Goal: Information Seeking & Learning: Check status

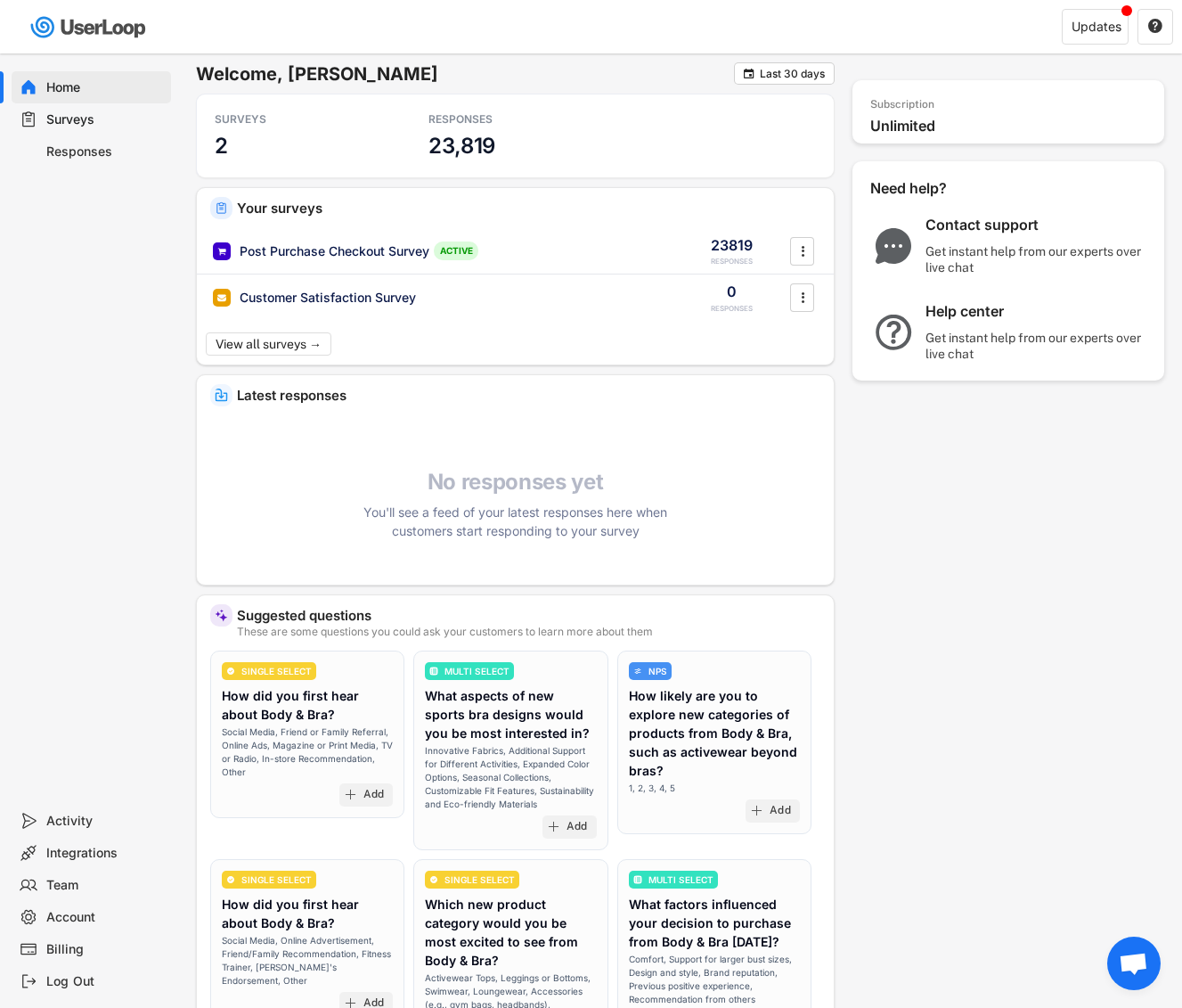
click at [103, 117] on div "Surveys" at bounding box center [105, 120] width 117 height 17
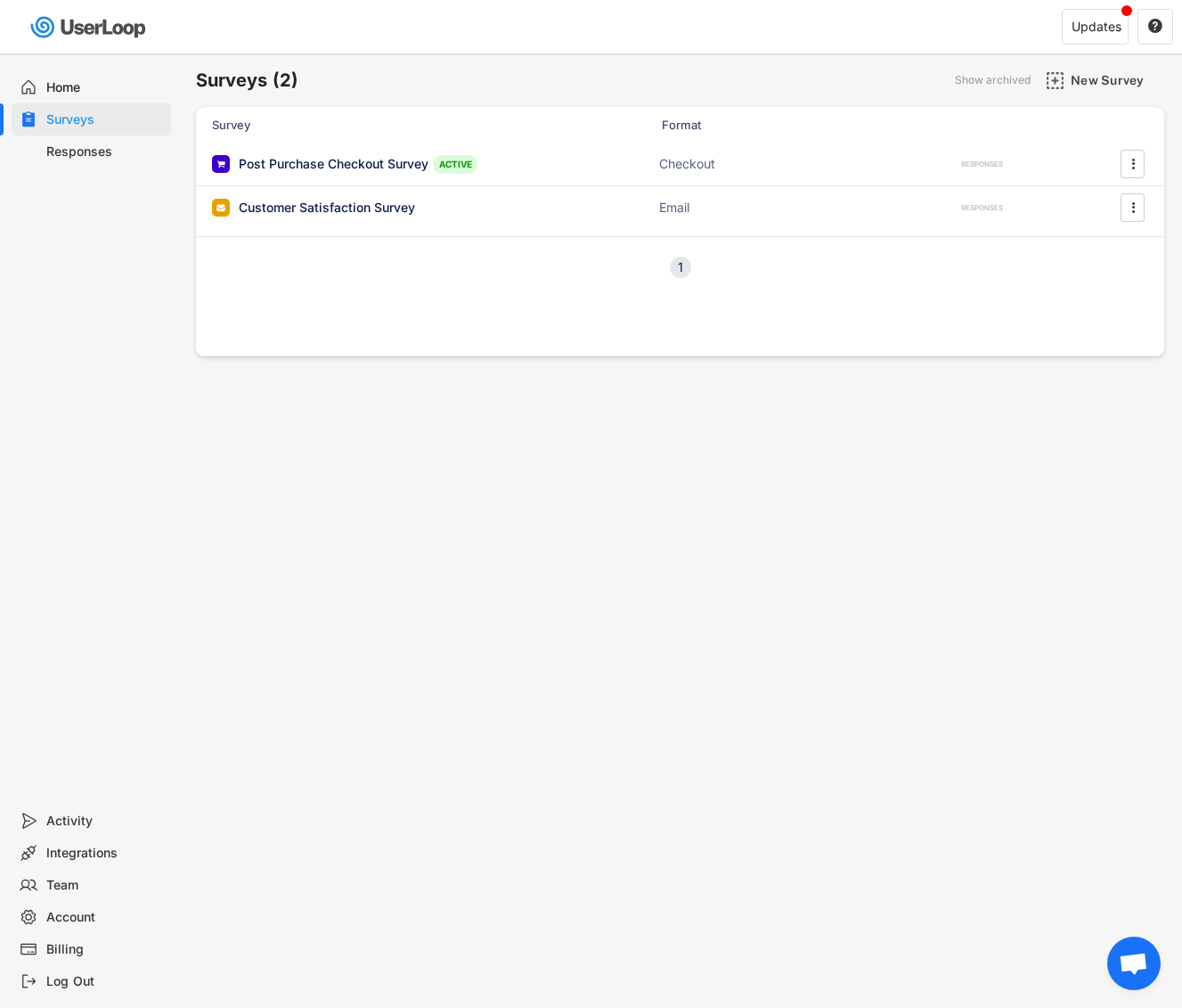
click at [94, 151] on div "Responses" at bounding box center [105, 152] width 117 height 17
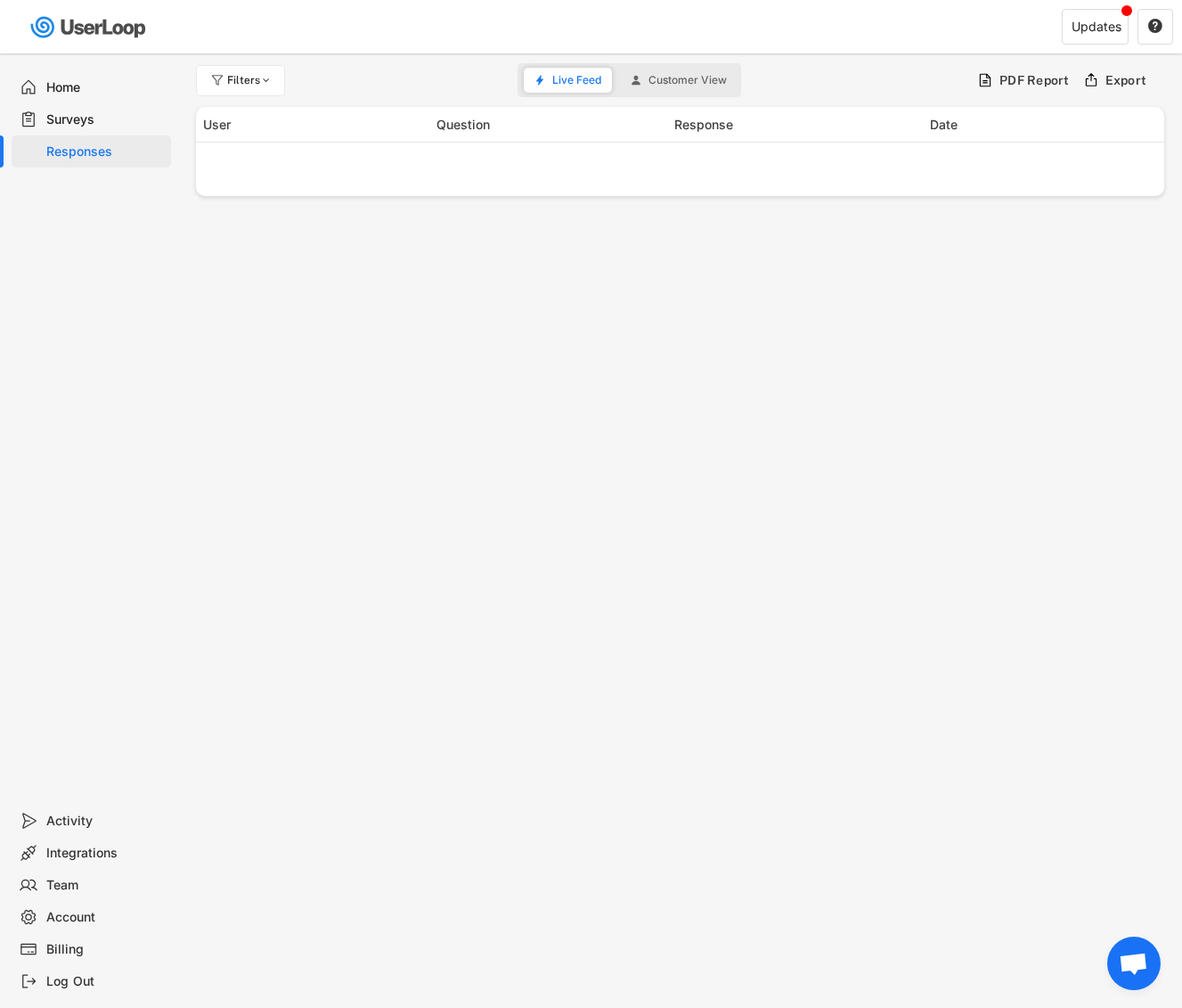
click at [82, 121] on div "Surveys" at bounding box center [105, 120] width 117 height 17
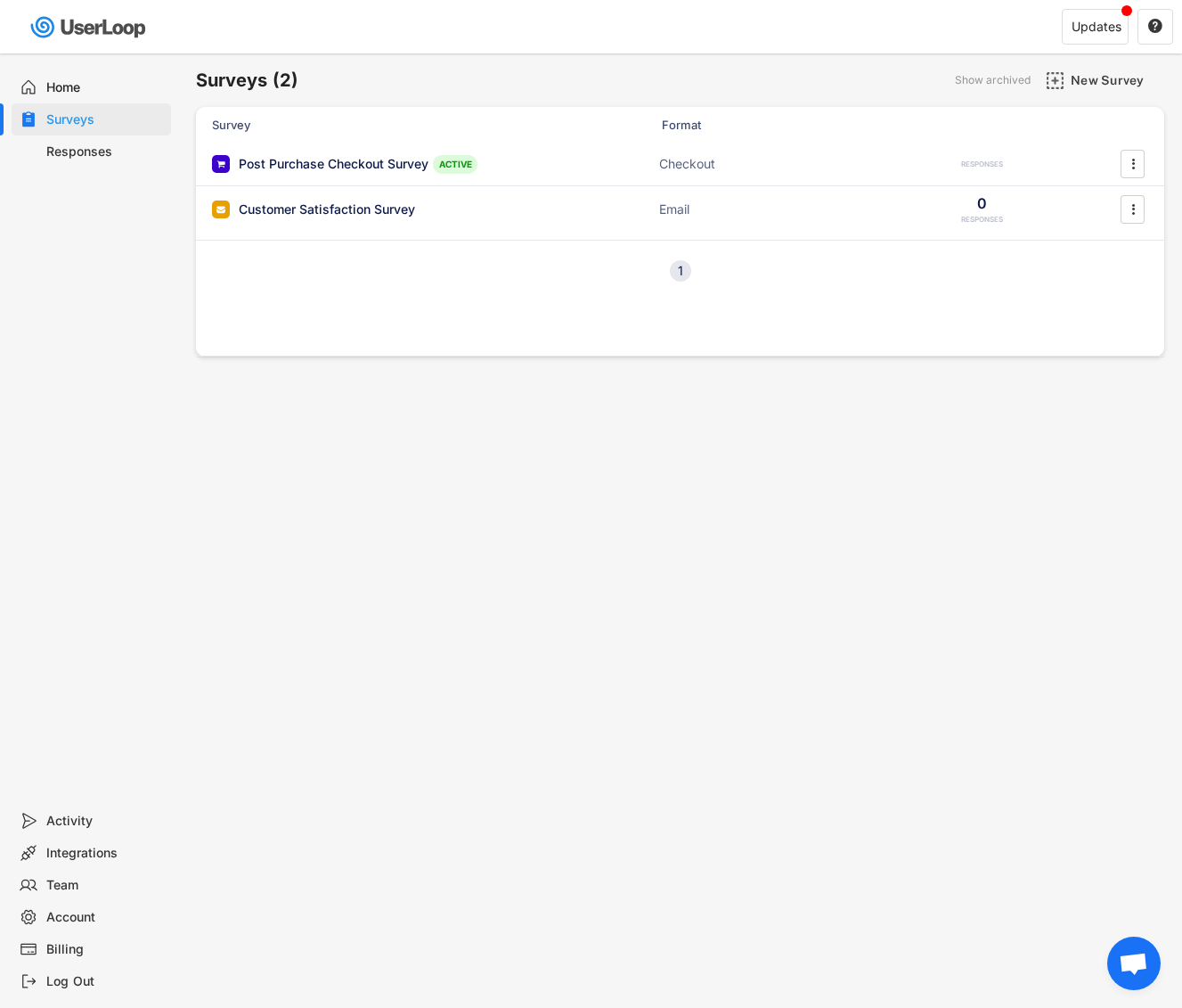
click at [92, 155] on div "Responses" at bounding box center [105, 152] width 117 height 17
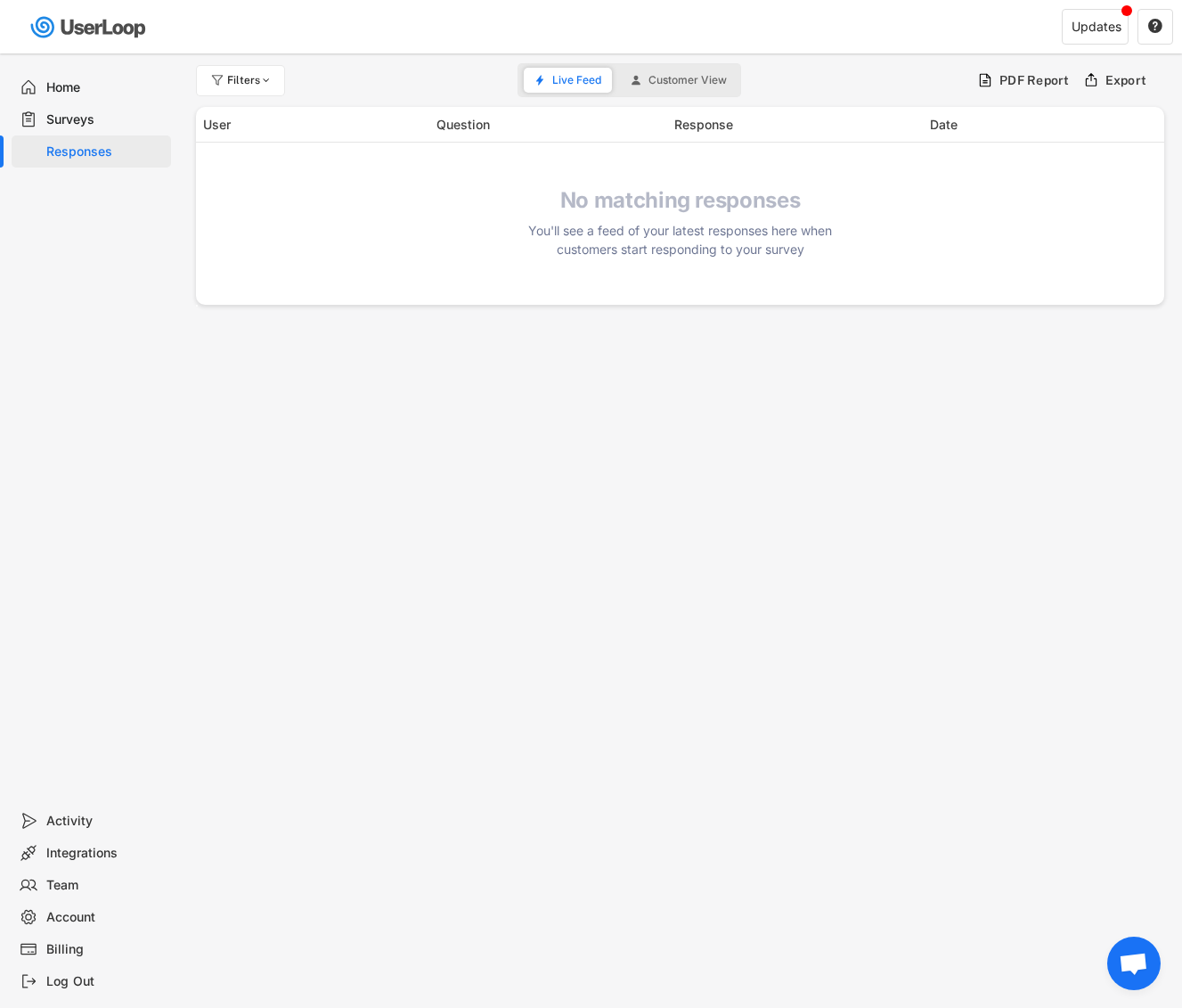
click at [109, 116] on div "Surveys" at bounding box center [105, 120] width 117 height 17
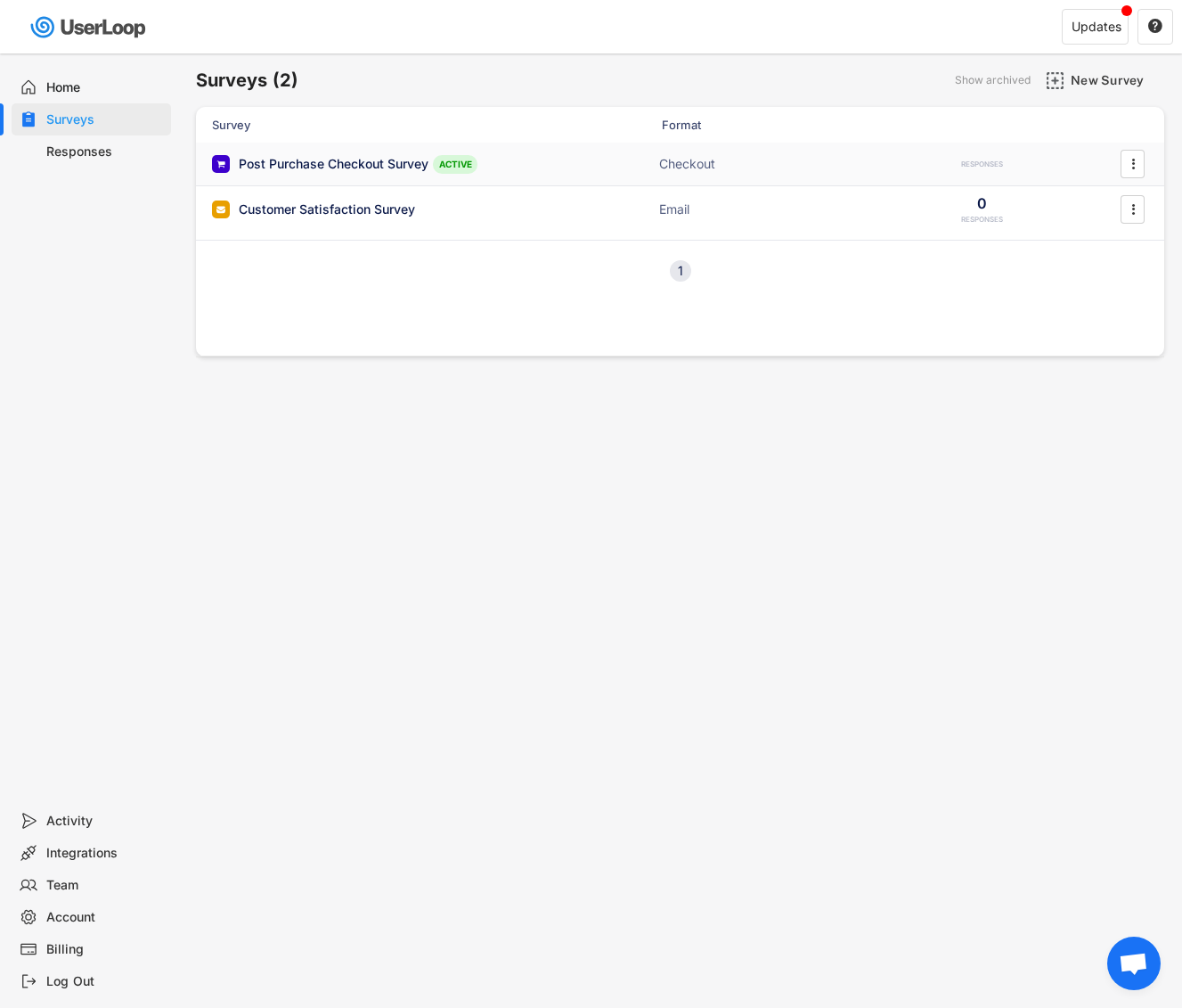
click at [302, 157] on div "Post Purchase Checkout Survey" at bounding box center [334, 164] width 190 height 18
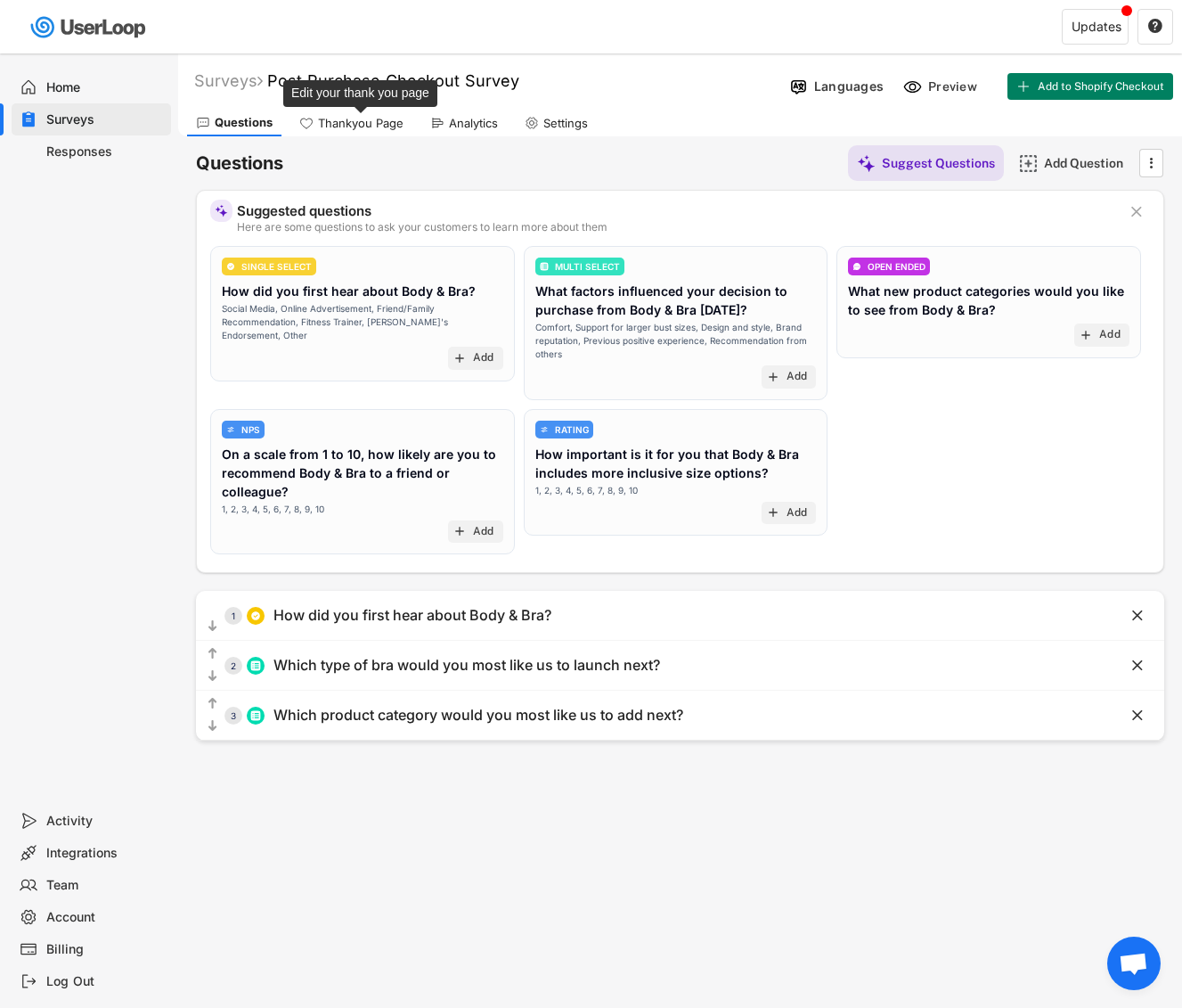
click at [363, 128] on div "Thankyou Page" at bounding box center [361, 123] width 86 height 15
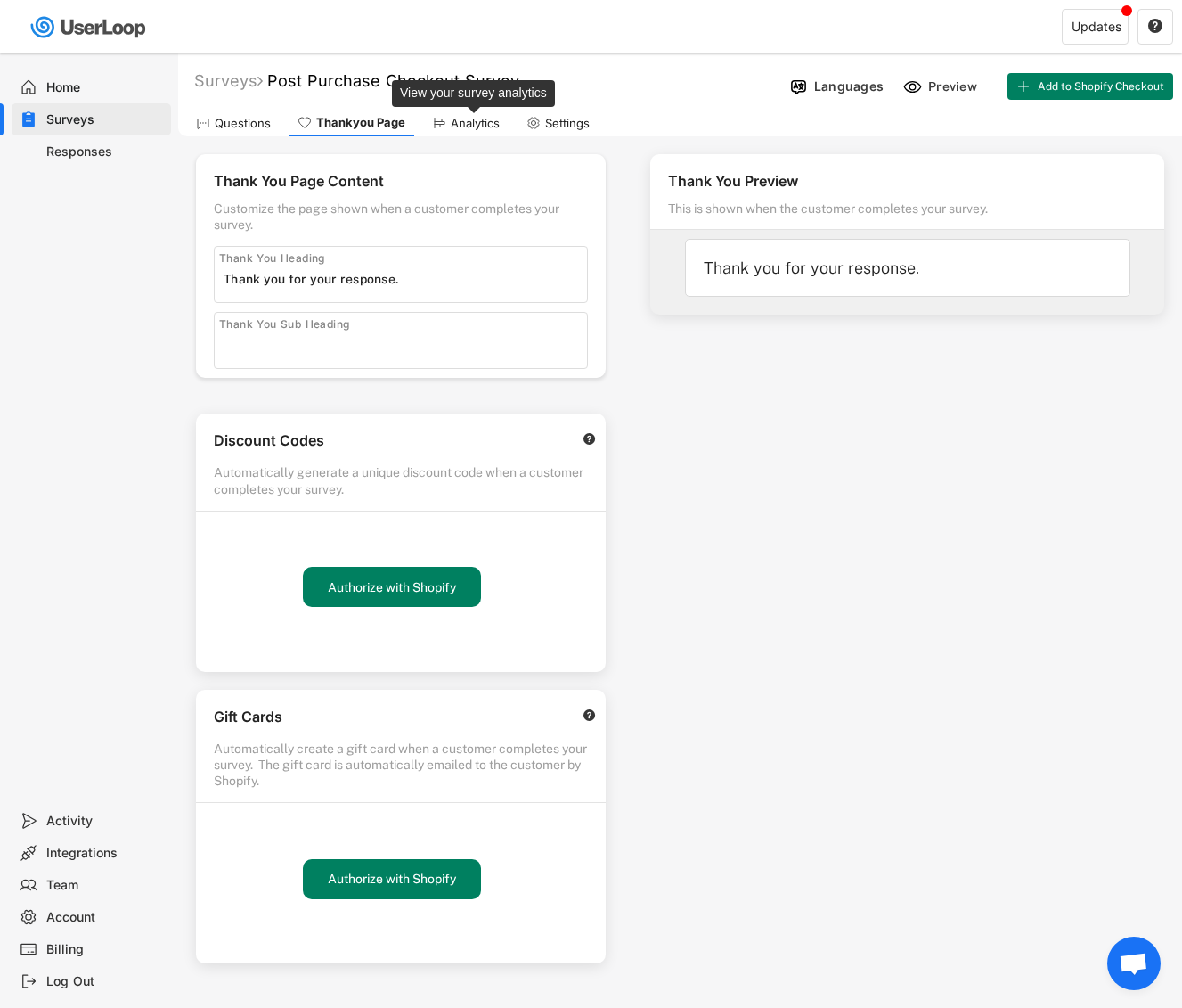
click at [460, 127] on div "Analytics" at bounding box center [475, 123] width 49 height 15
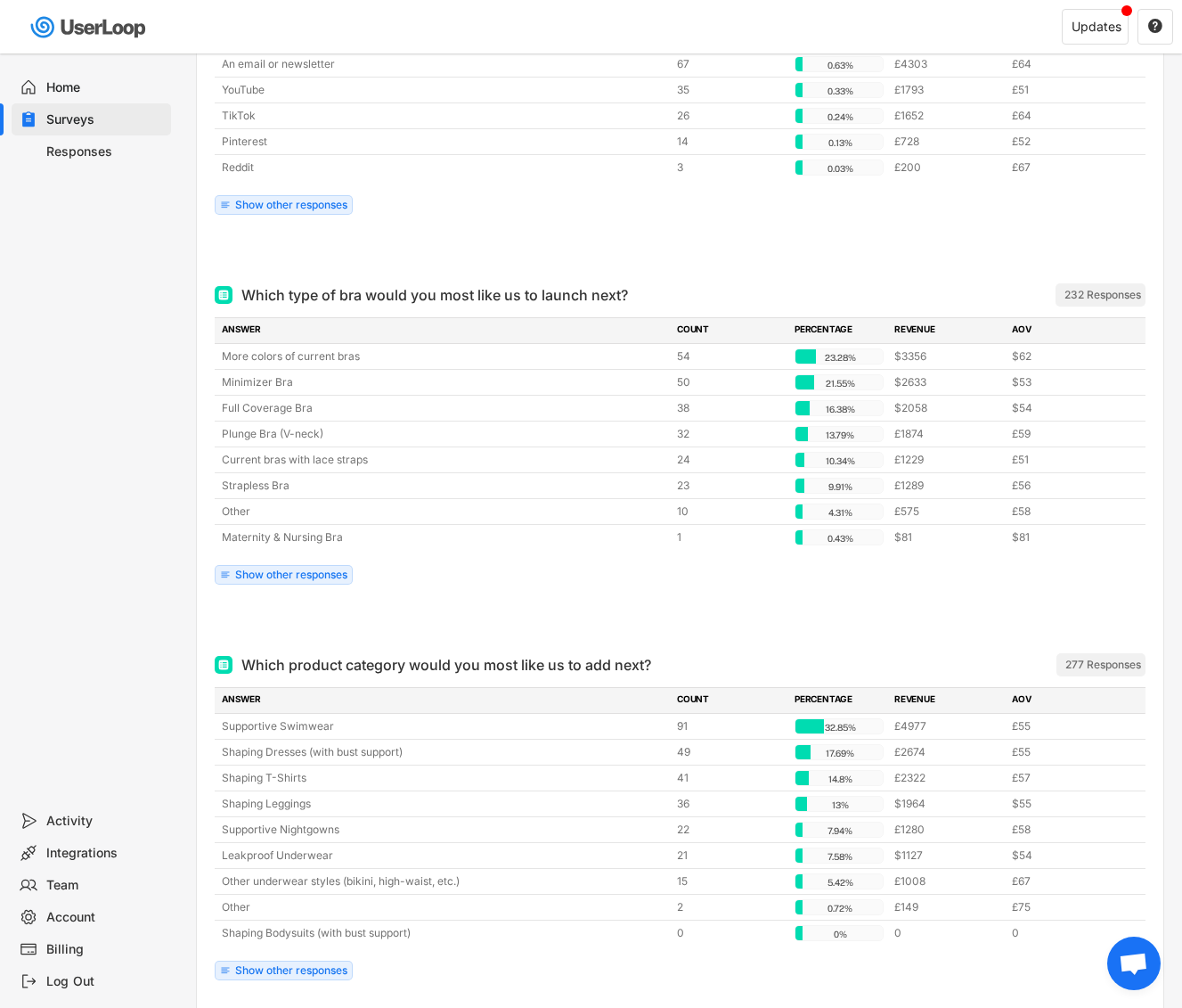
scroll to position [520, 0]
